Goal: Information Seeking & Learning: Learn about a topic

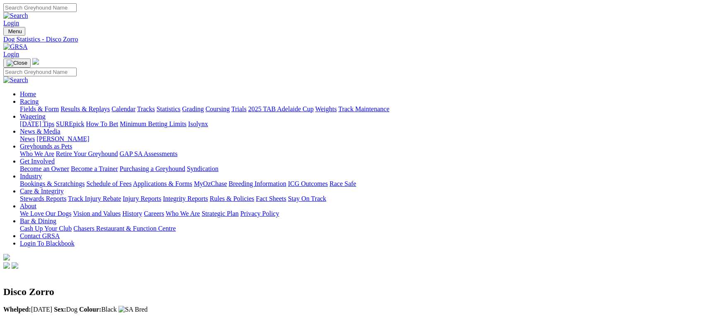
click at [59, 105] on link "Fields & Form" at bounding box center [39, 108] width 39 height 7
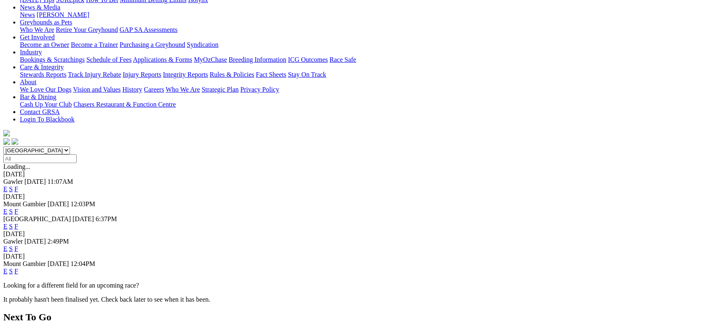
scroll to position [124, 0]
click at [18, 222] on link "F" at bounding box center [17, 225] width 4 height 7
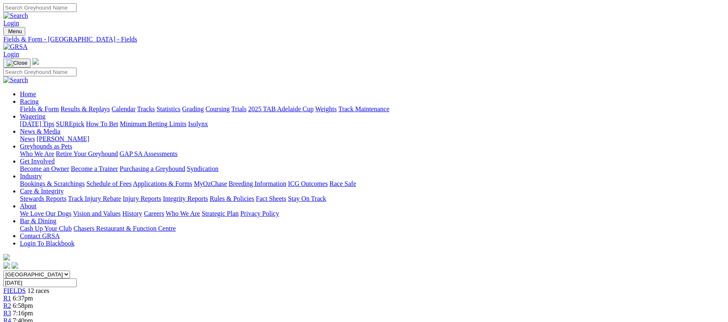
click at [46, 105] on link "Fields & Form" at bounding box center [39, 108] width 39 height 7
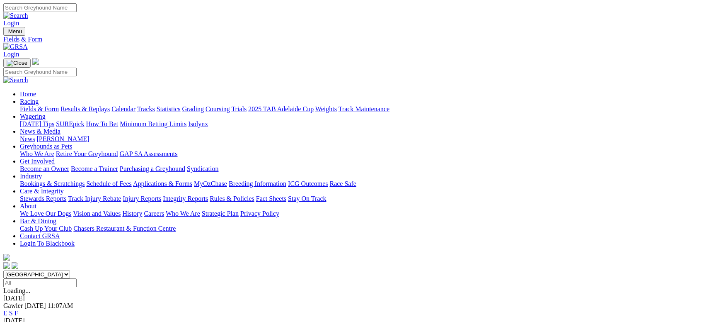
scroll to position [124, 0]
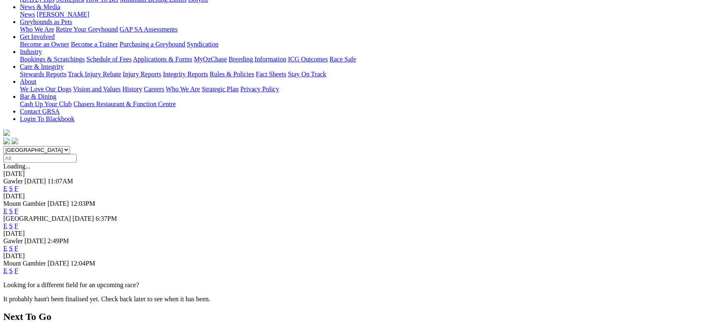
click at [18, 267] on span "F" at bounding box center [17, 270] width 4 height 7
click at [18, 267] on link "F" at bounding box center [17, 270] width 4 height 7
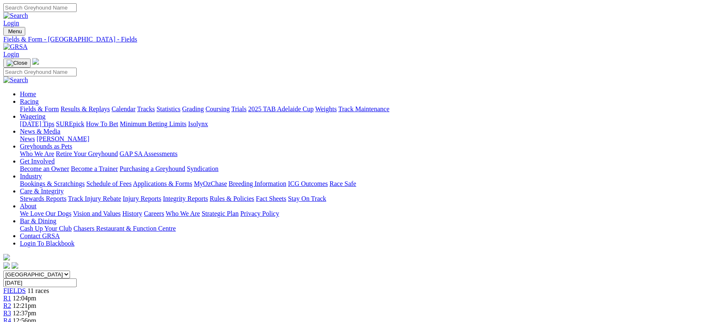
click at [136, 105] on link "Calendar" at bounding box center [123, 108] width 24 height 7
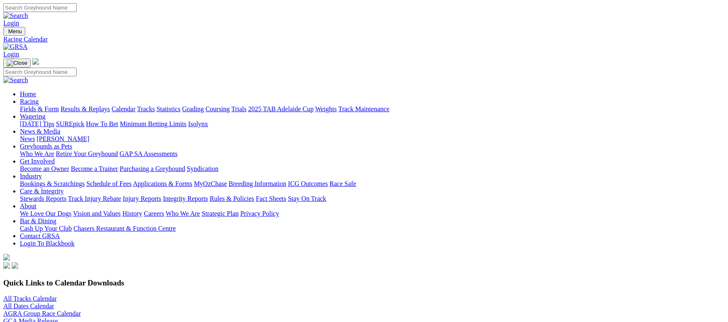
click at [204, 105] on link "Grading" at bounding box center [193, 108] width 22 height 7
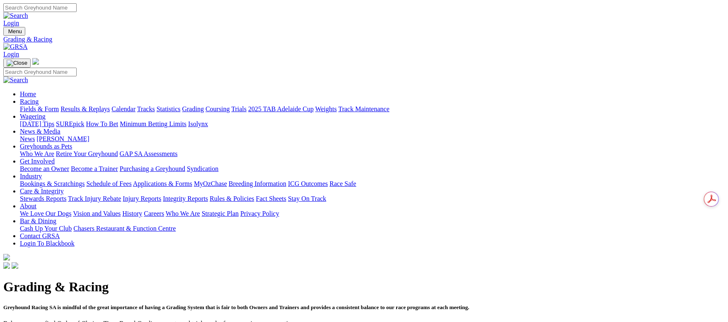
click at [77, 12] on input "Search" at bounding box center [39, 7] width 73 height 9
type input "disco homer"
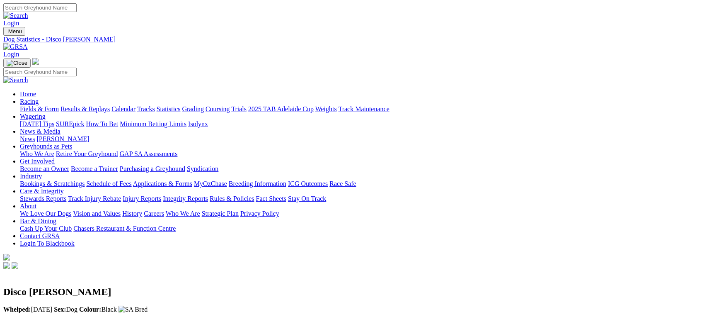
click at [59, 105] on link "Fields & Form" at bounding box center [39, 108] width 39 height 7
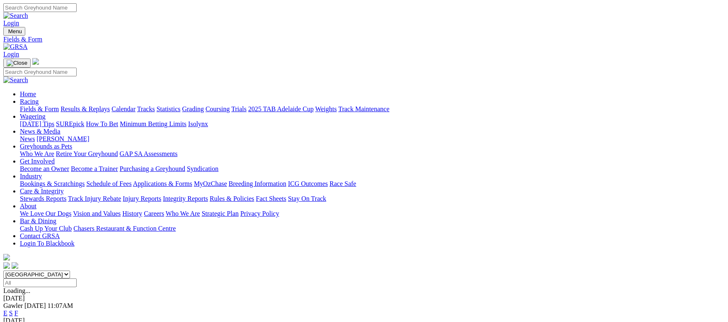
click at [136, 105] on link "Calendar" at bounding box center [123, 108] width 24 height 7
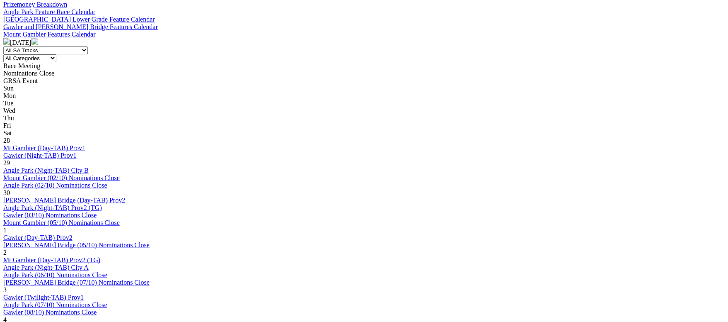
scroll to position [249, 0]
